Goal: Browse casually: Explore the website without a specific task or goal

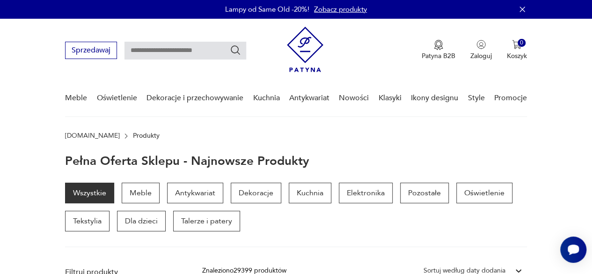
scroll to position [42, 0]
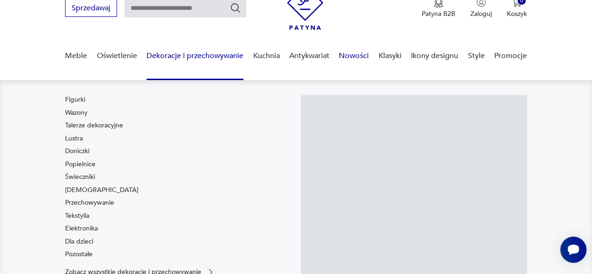
click at [358, 56] on link "Nowości" at bounding box center [354, 56] width 30 height 36
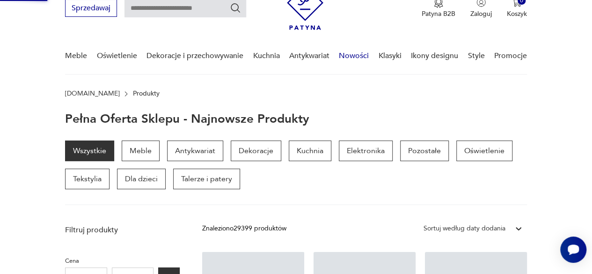
click at [356, 57] on link "Nowości" at bounding box center [354, 56] width 30 height 36
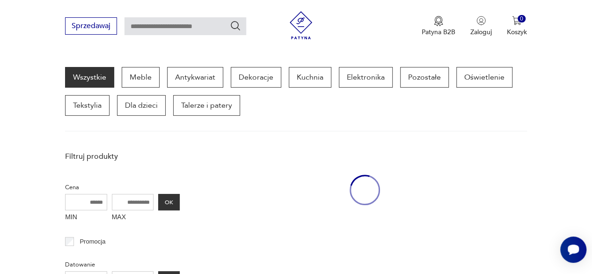
scroll to position [121, 0]
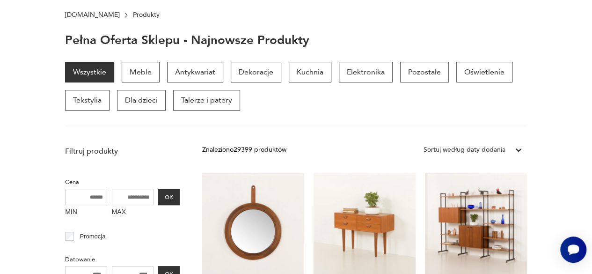
scroll to position [42, 0]
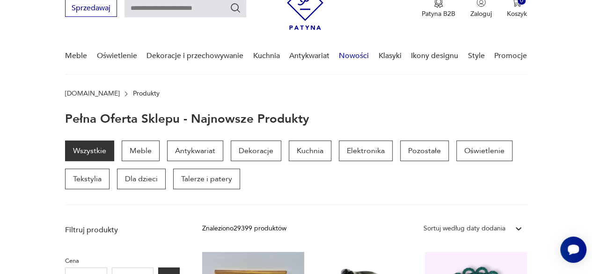
click at [352, 56] on link "Nowości" at bounding box center [354, 56] width 30 height 36
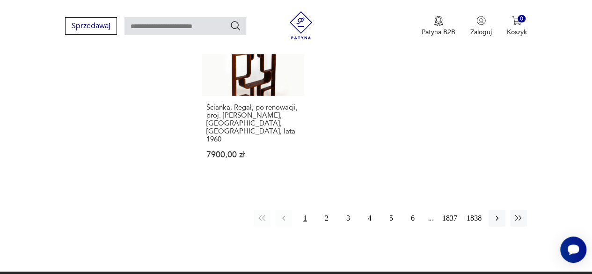
scroll to position [1265, 0]
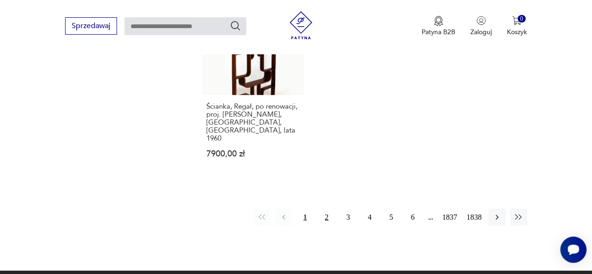
click at [326, 209] on button "2" at bounding box center [326, 217] width 17 height 17
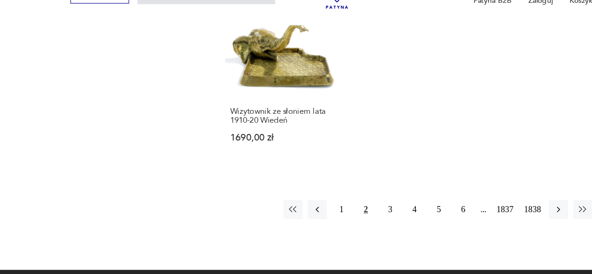
scroll to position [1202, 0]
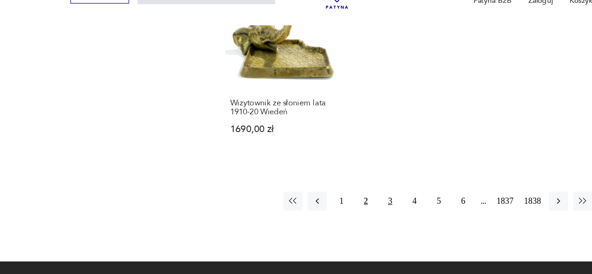
click at [349, 201] on button "3" at bounding box center [347, 209] width 17 height 17
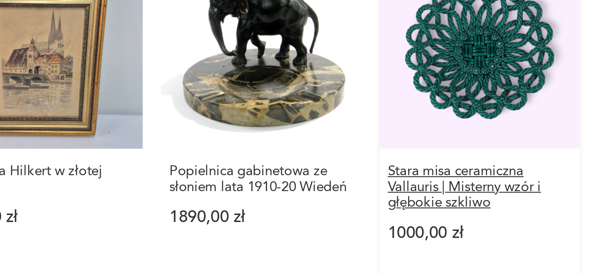
scroll to position [195, 0]
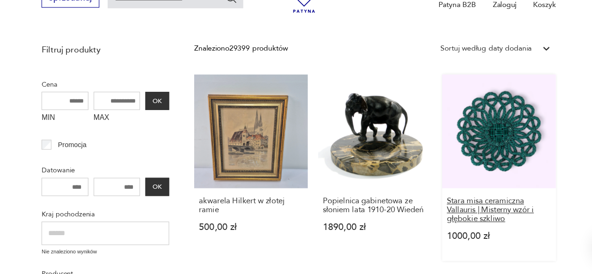
click at [477, 218] on h3 "Stara misa ceramiczna Vallauris | Misterny wzór i głębokie szkliwo" at bounding box center [476, 216] width 94 height 24
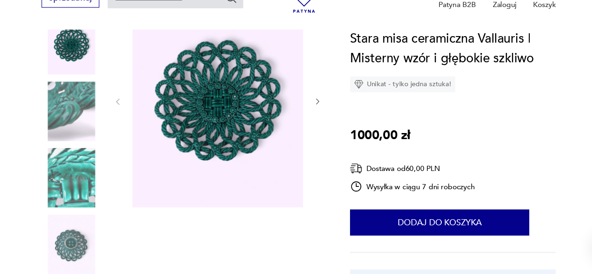
scroll to position [141, 0]
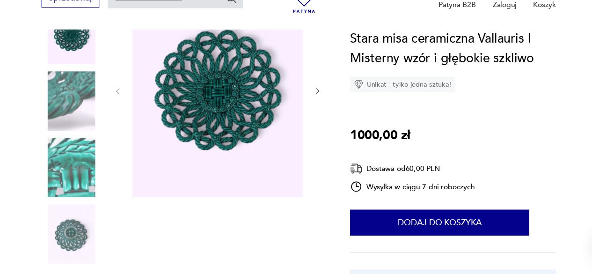
click at [313, 108] on icon "button" at bounding box center [312, 109] width 7 height 7
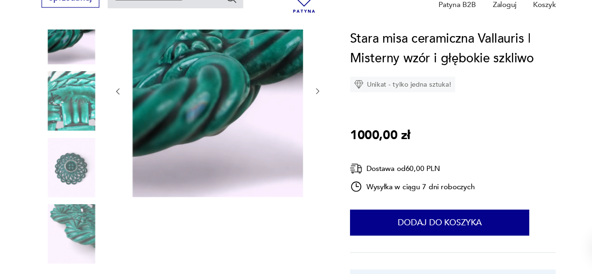
click at [312, 109] on icon "button" at bounding box center [312, 109] width 7 height 7
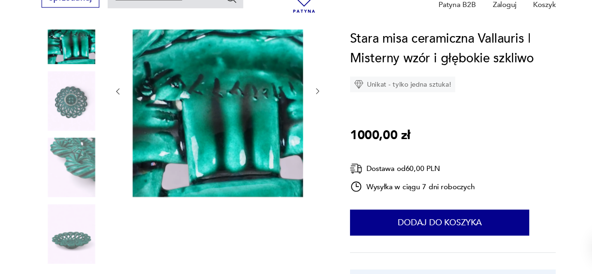
click at [312, 111] on icon "button" at bounding box center [312, 109] width 7 height 7
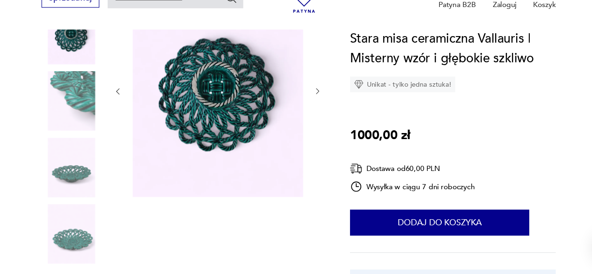
click at [313, 112] on icon "button" at bounding box center [312, 109] width 7 height 7
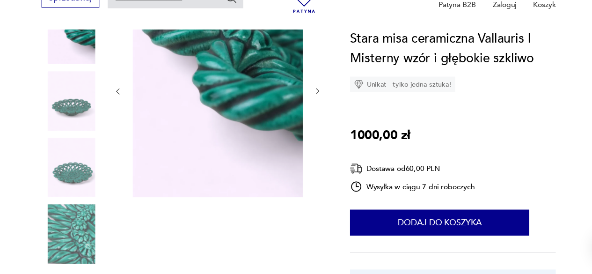
click at [312, 109] on icon "button" at bounding box center [312, 109] width 7 height 7
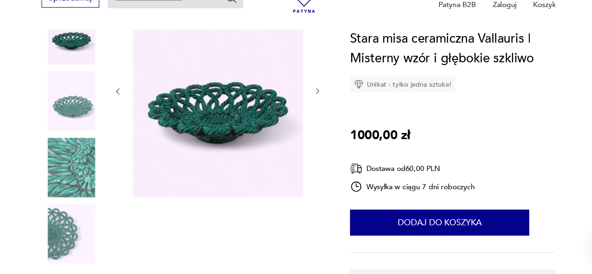
click at [315, 111] on icon "button" at bounding box center [312, 109] width 7 height 7
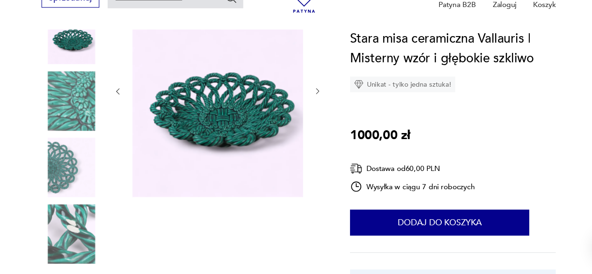
click at [312, 109] on icon "button" at bounding box center [312, 109] width 7 height 7
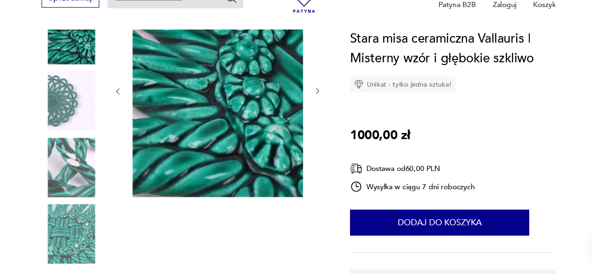
click at [312, 109] on icon "button" at bounding box center [312, 109] width 7 height 7
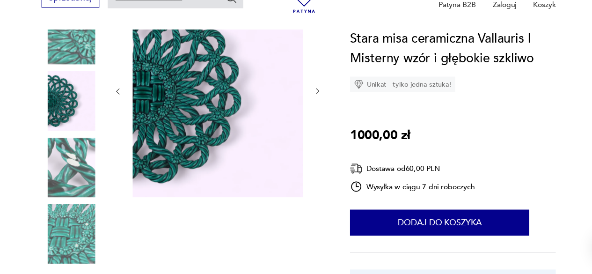
click at [312, 109] on icon "button" at bounding box center [312, 109] width 7 height 7
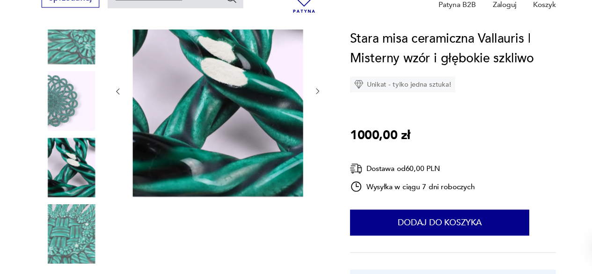
click at [312, 109] on icon "button" at bounding box center [312, 109] width 7 height 7
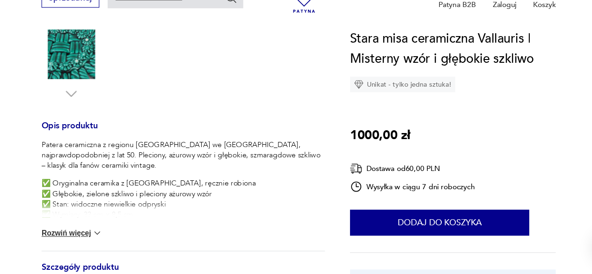
scroll to position [308, 0]
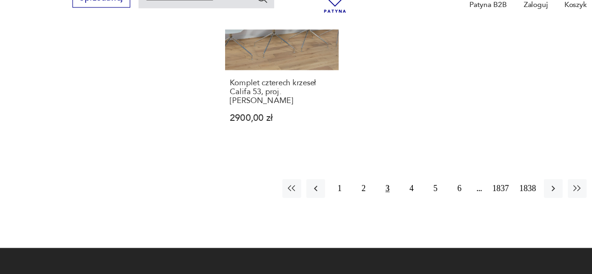
scroll to position [1246, 0]
click at [369, 188] on button "4" at bounding box center [369, 196] width 17 height 17
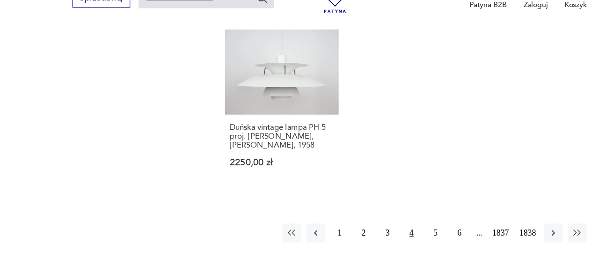
scroll to position [1217, 0]
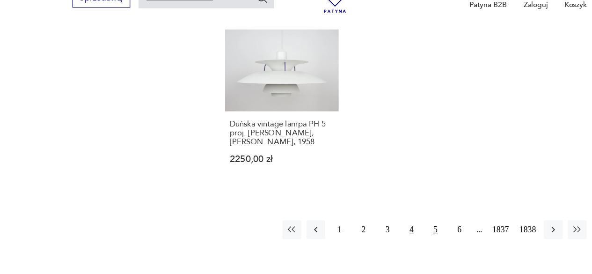
click at [390, 225] on button "5" at bounding box center [390, 233] width 17 height 17
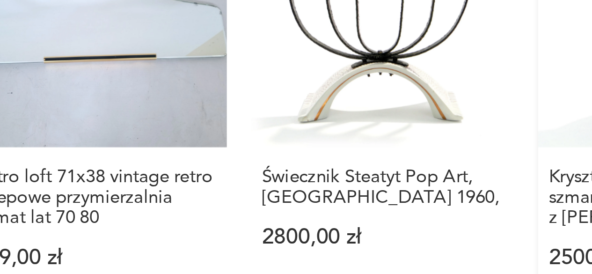
scroll to position [980, 0]
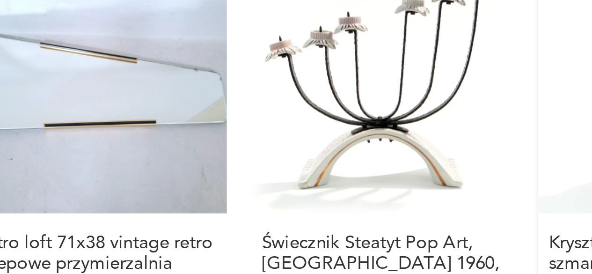
click at [425, 126] on link "Kryształowy wazon szmaragdowy okuty srebrem z Huty Józefina, 1942 2500,00 zł" at bounding box center [476, 125] width 102 height 167
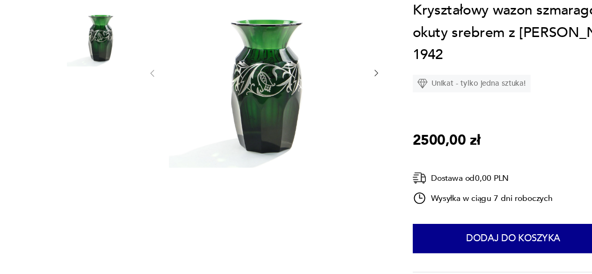
scroll to position [119, 0]
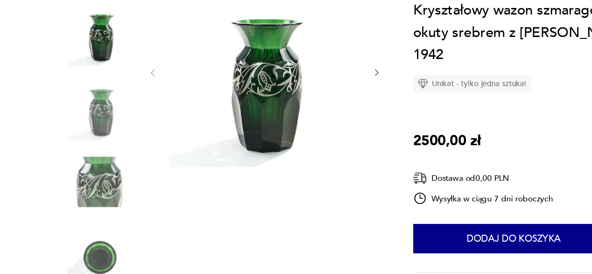
click at [440, 154] on div "Kryształowy wazon szmaragdowy okuty srebrem z Huty Józefina, 1942 Unikat - tylk…" at bounding box center [434, 204] width 185 height 301
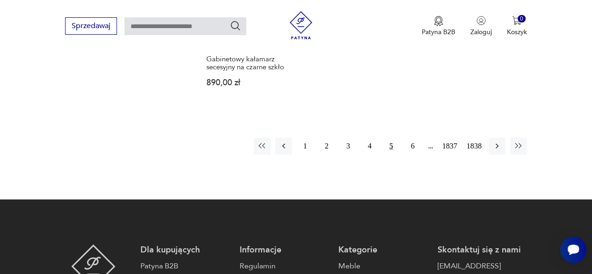
scroll to position [1256, 0]
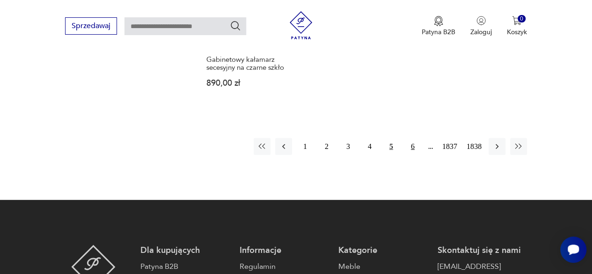
click at [410, 155] on button "6" at bounding box center [412, 146] width 17 height 17
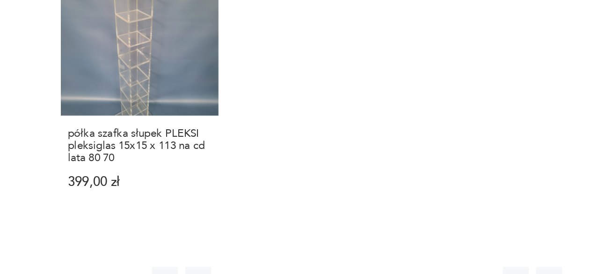
scroll to position [1161, 0]
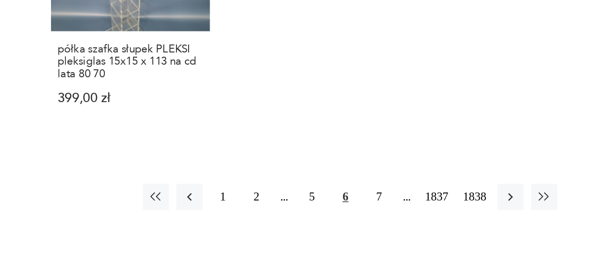
scroll to position [1213, 0]
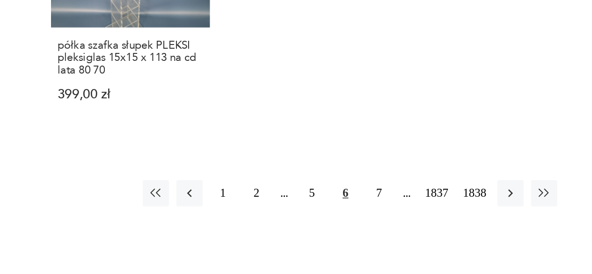
click at [353, 213] on div "1 2 5 [DATE] 1838" at bounding box center [394, 221] width 266 height 17
click at [514, 217] on icon "button" at bounding box center [517, 221] width 9 height 9
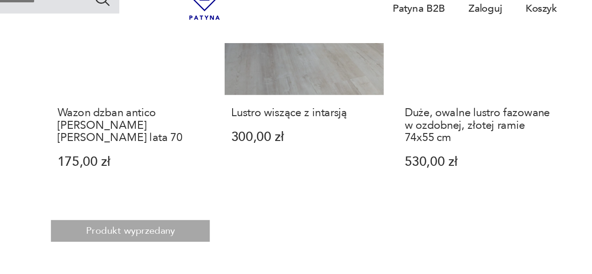
scroll to position [509, 0]
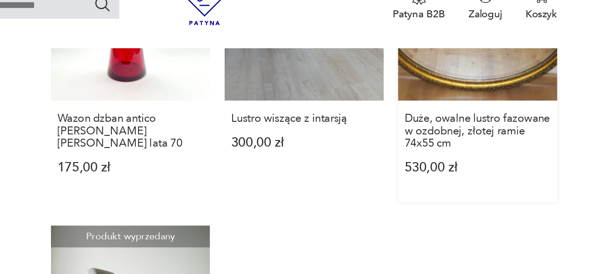
click at [495, 148] on div "Duże, owalne lustro fazowane w ozdobnej, złotej ramie 74x55 cm 530,00 zł" at bounding box center [476, 119] width 102 height 65
